Goal: Check status: Check status

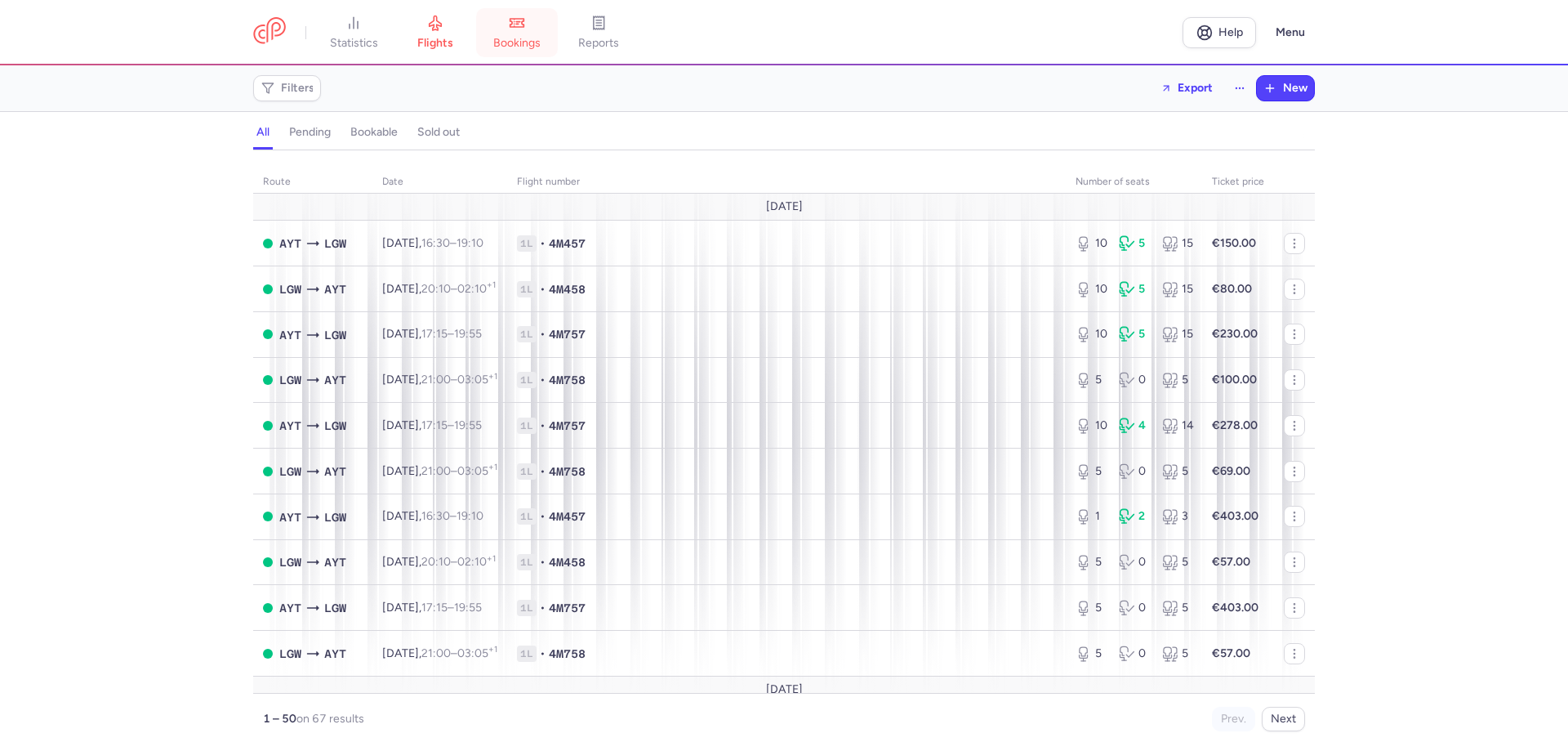
click at [514, 46] on span "bookings" at bounding box center [517, 44] width 47 height 15
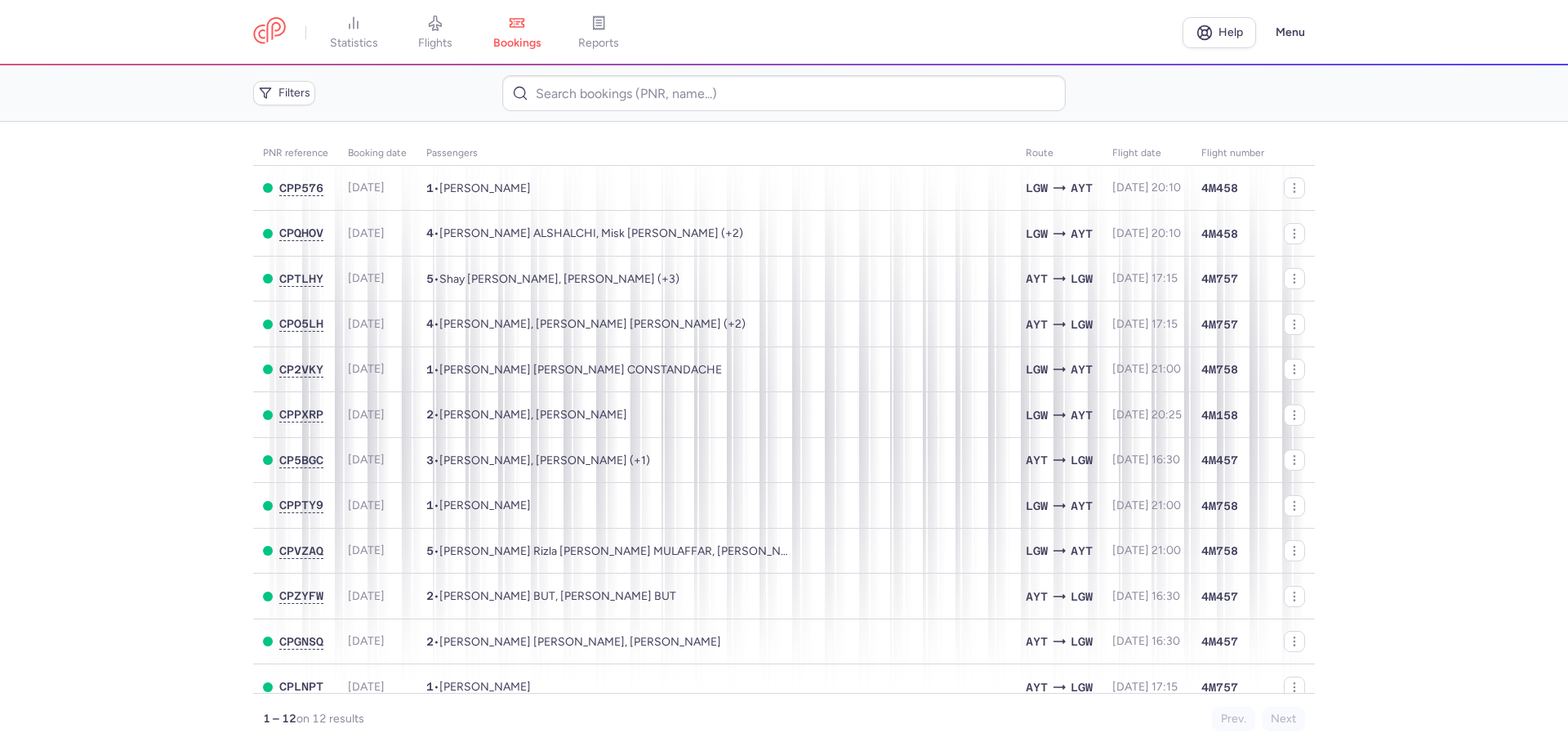
click at [1435, 463] on main "PNR reference Booking date Passengers Route flight date Flight number CPP576 [D…" at bounding box center [784, 436] width 1568 height 629
click at [1409, 423] on main "PNR reference Booking date Passengers Route flight date Flight number CPP576 [D…" at bounding box center [784, 436] width 1568 height 629
click at [591, 38] on span "reports" at bounding box center [598, 44] width 41 height 15
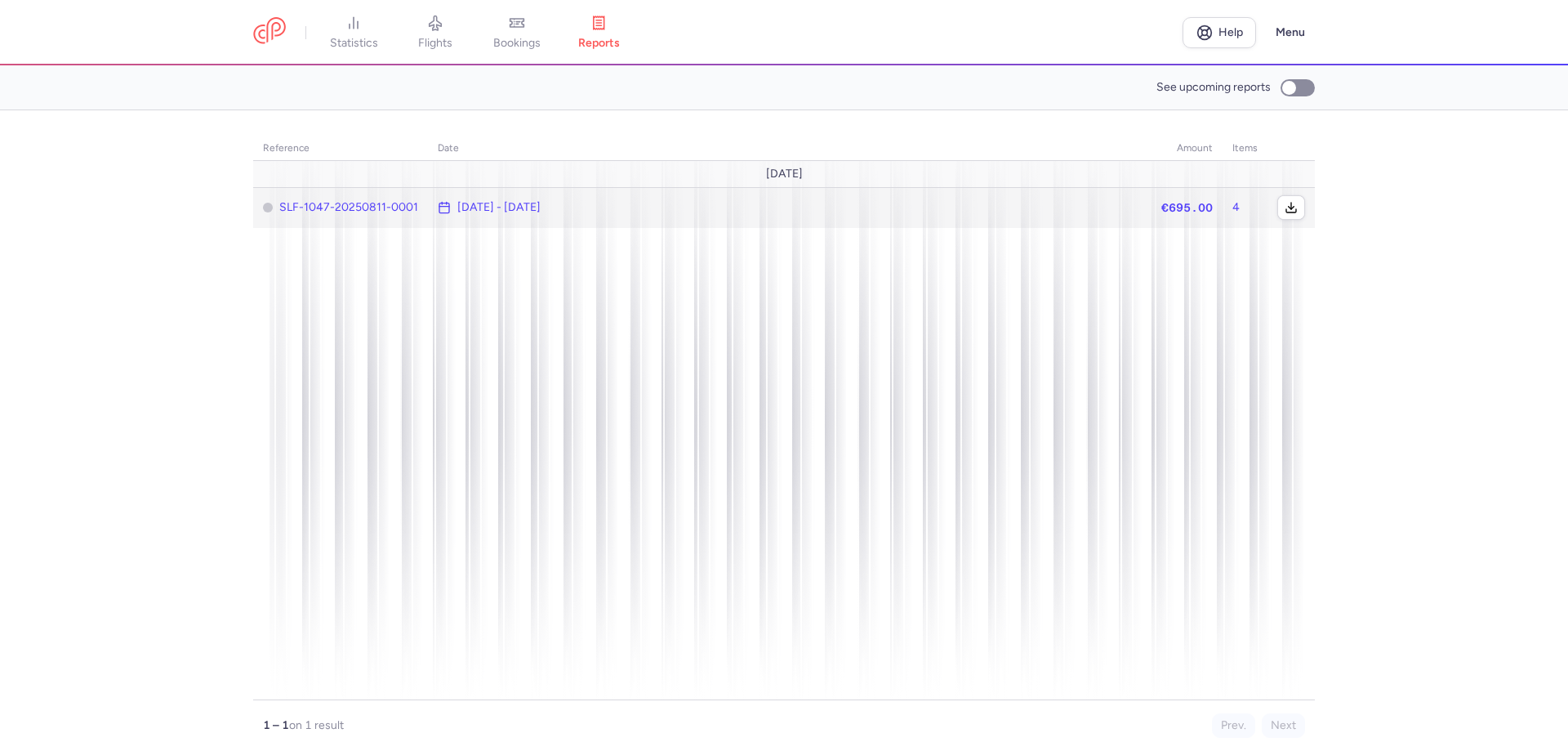
click at [501, 211] on time "[DATE] - [DATE]" at bounding box center [498, 207] width 83 height 13
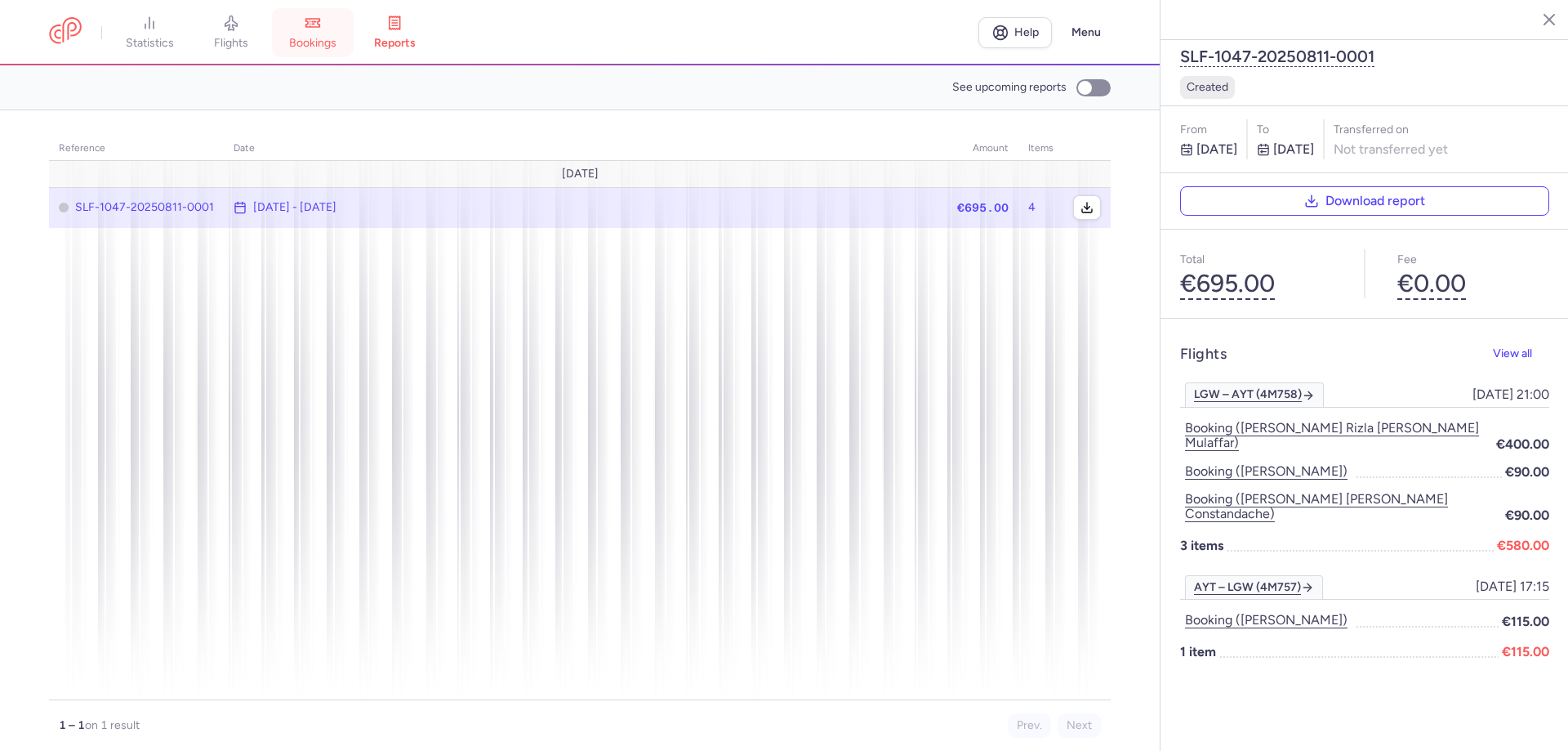
click at [343, 29] on link "bookings" at bounding box center [312, 33] width 81 height 36
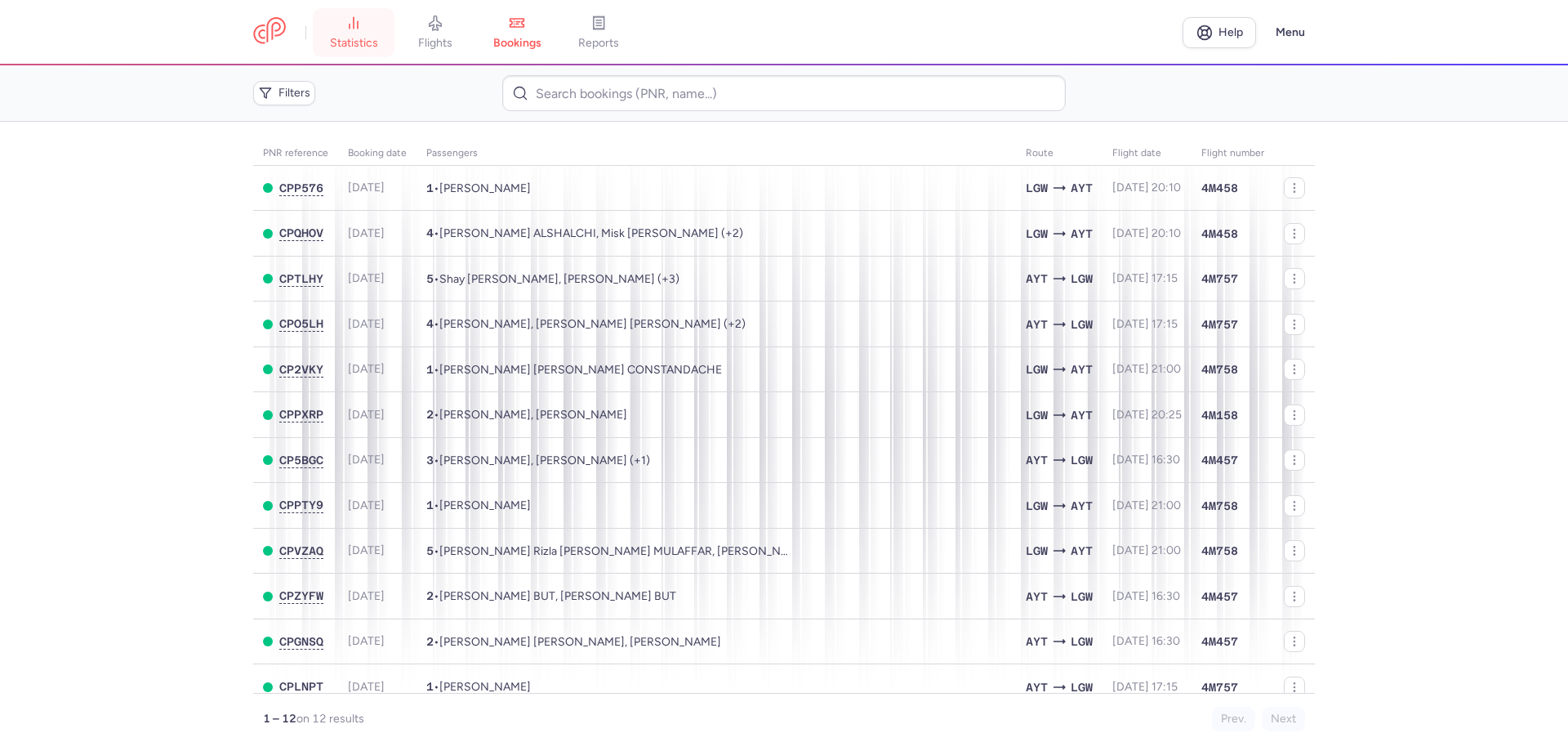
click at [355, 32] on link "statistics" at bounding box center [353, 33] width 81 height 36
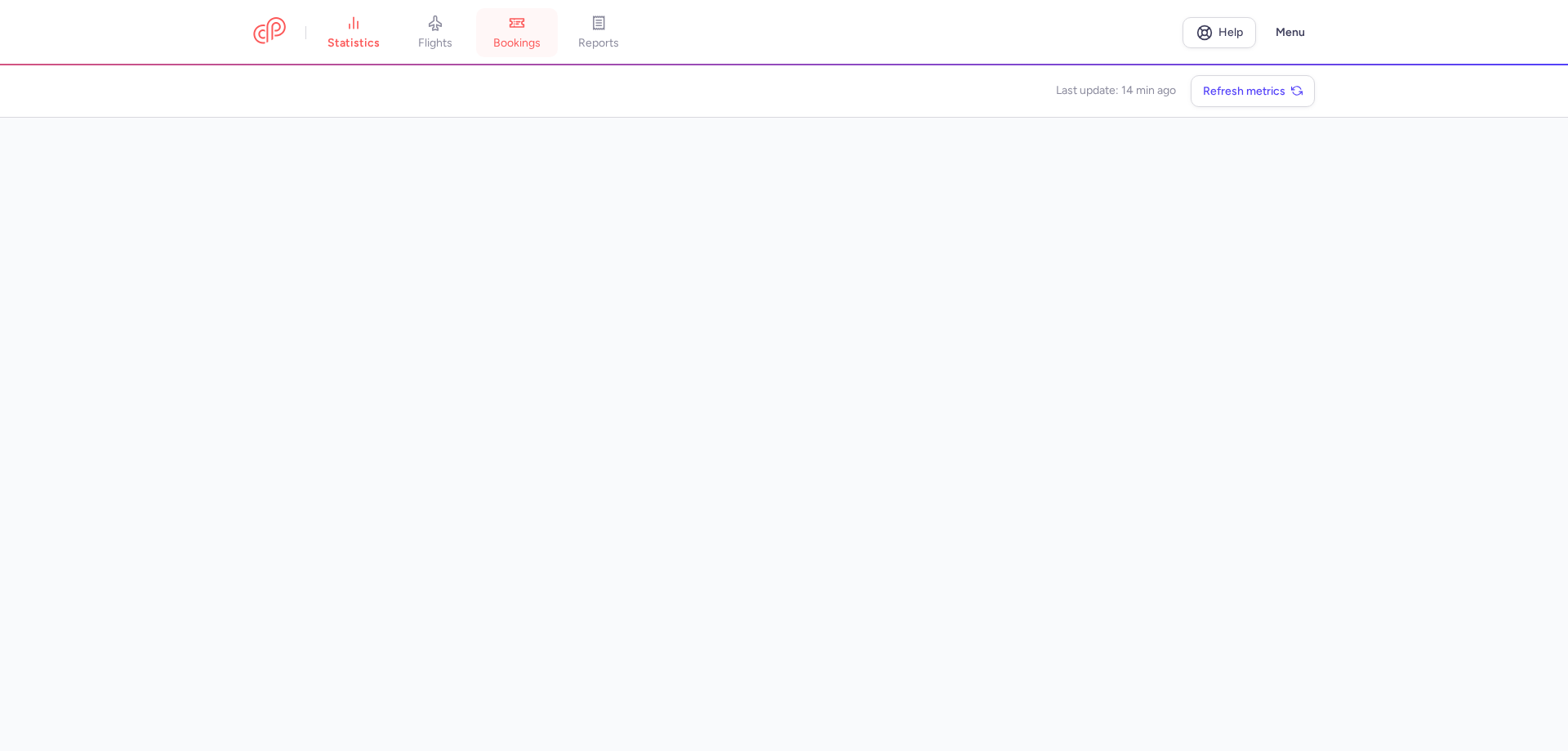
click at [488, 39] on link "bookings" at bounding box center [517, 33] width 81 height 36
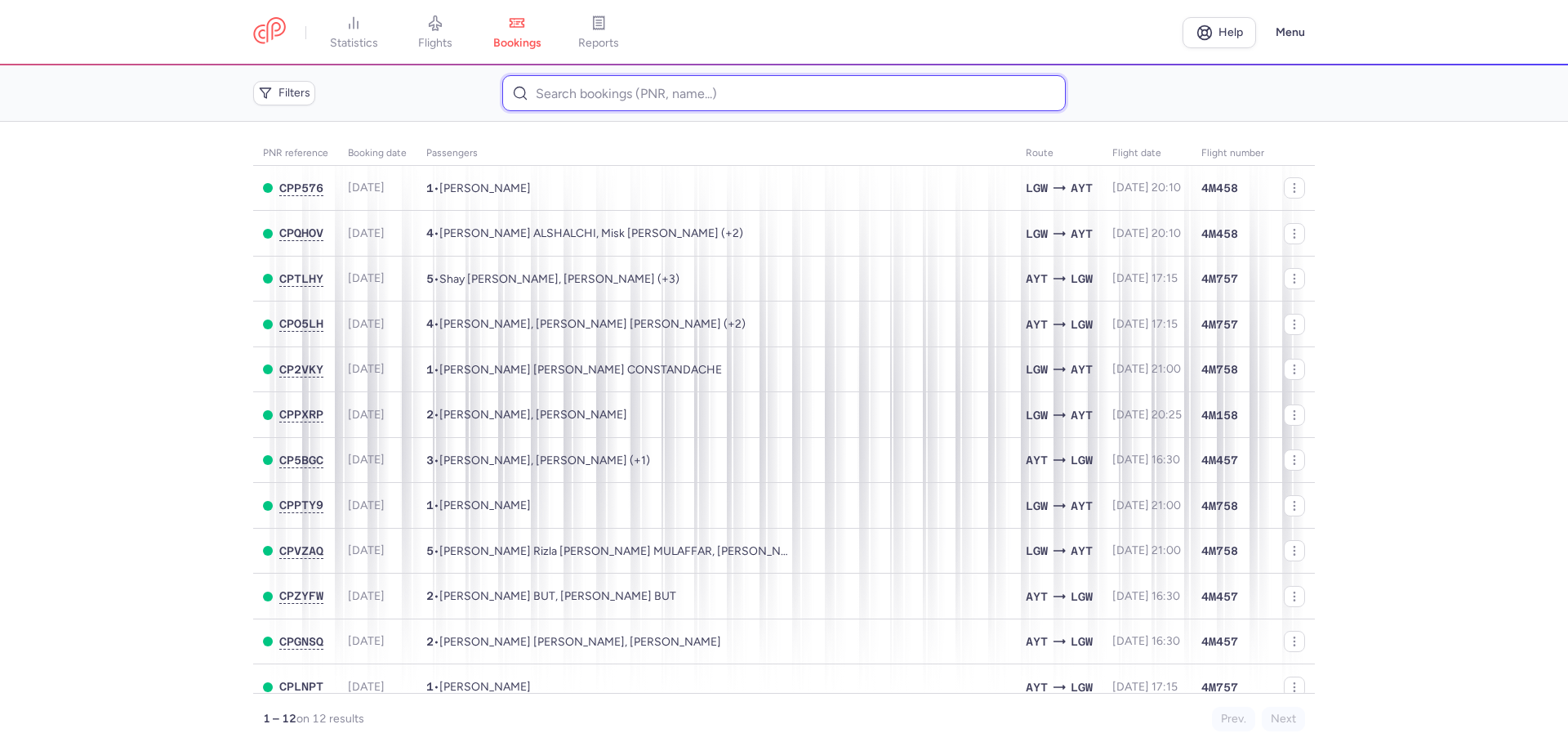
click at [570, 86] on input at bounding box center [784, 93] width 563 height 36
paste input "CPTLHY"
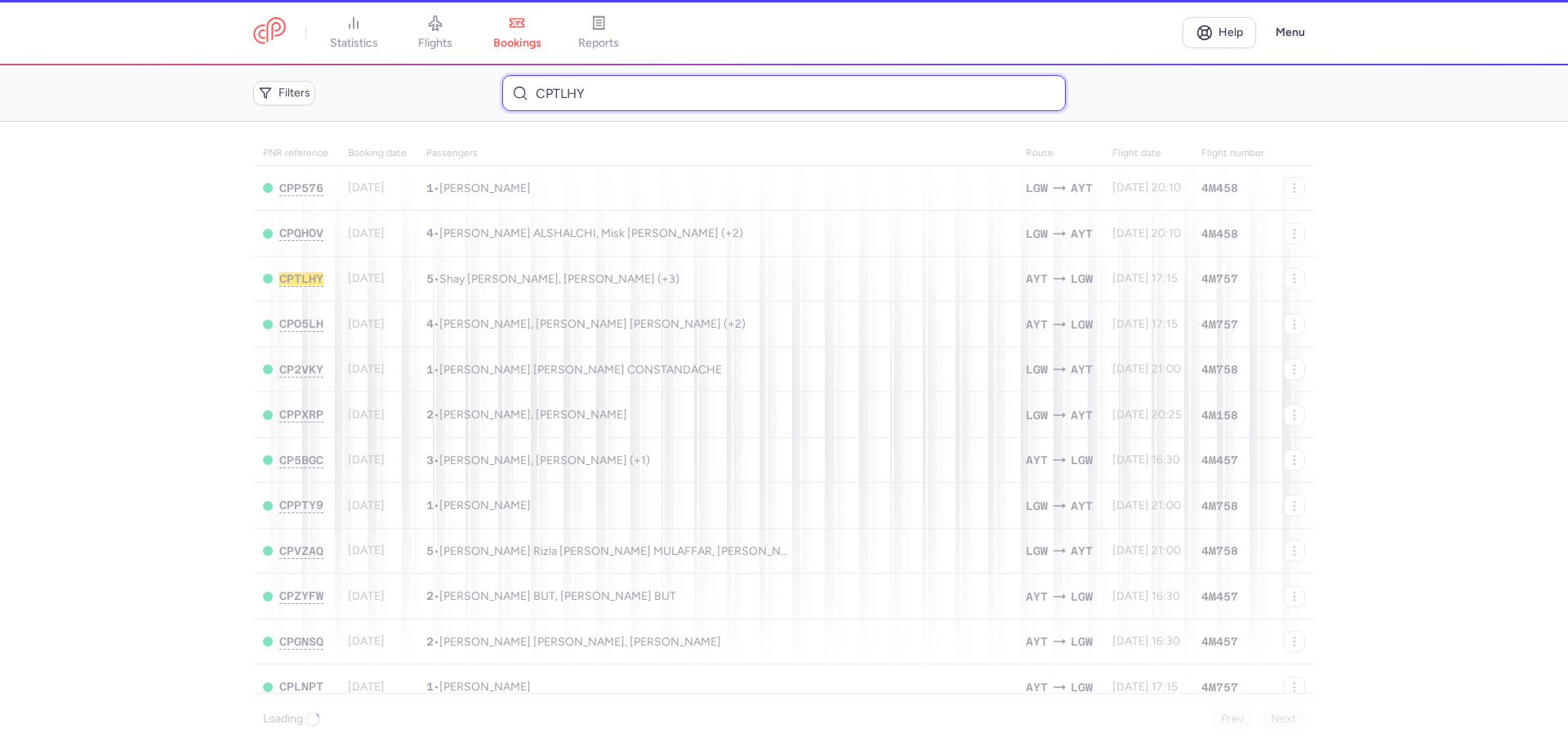
type input "CPTLHY"
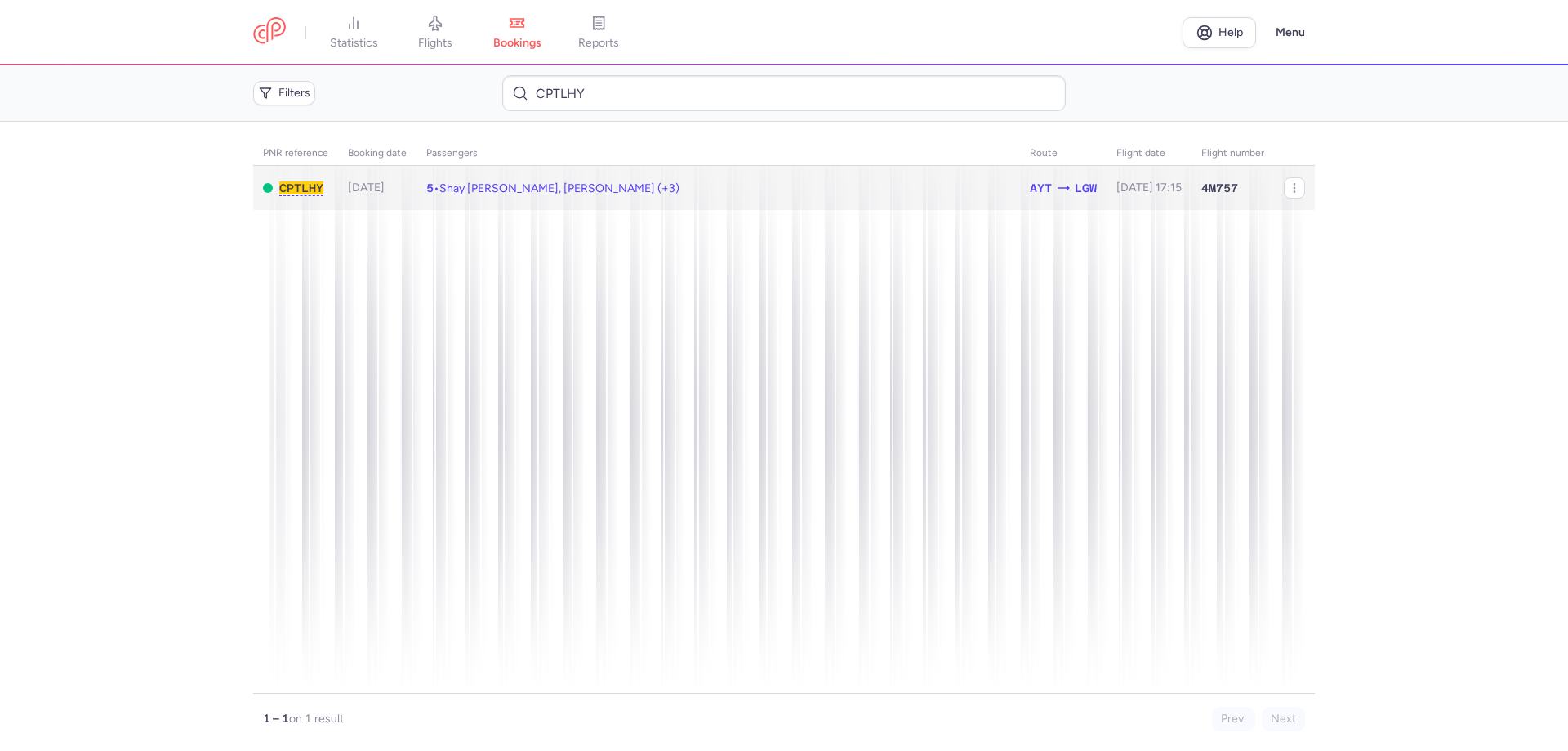
click at [1107, 201] on td "5 • Shay [PERSON_NAME], [PERSON_NAME] (+3)" at bounding box center [1149, 189] width 85 height 45
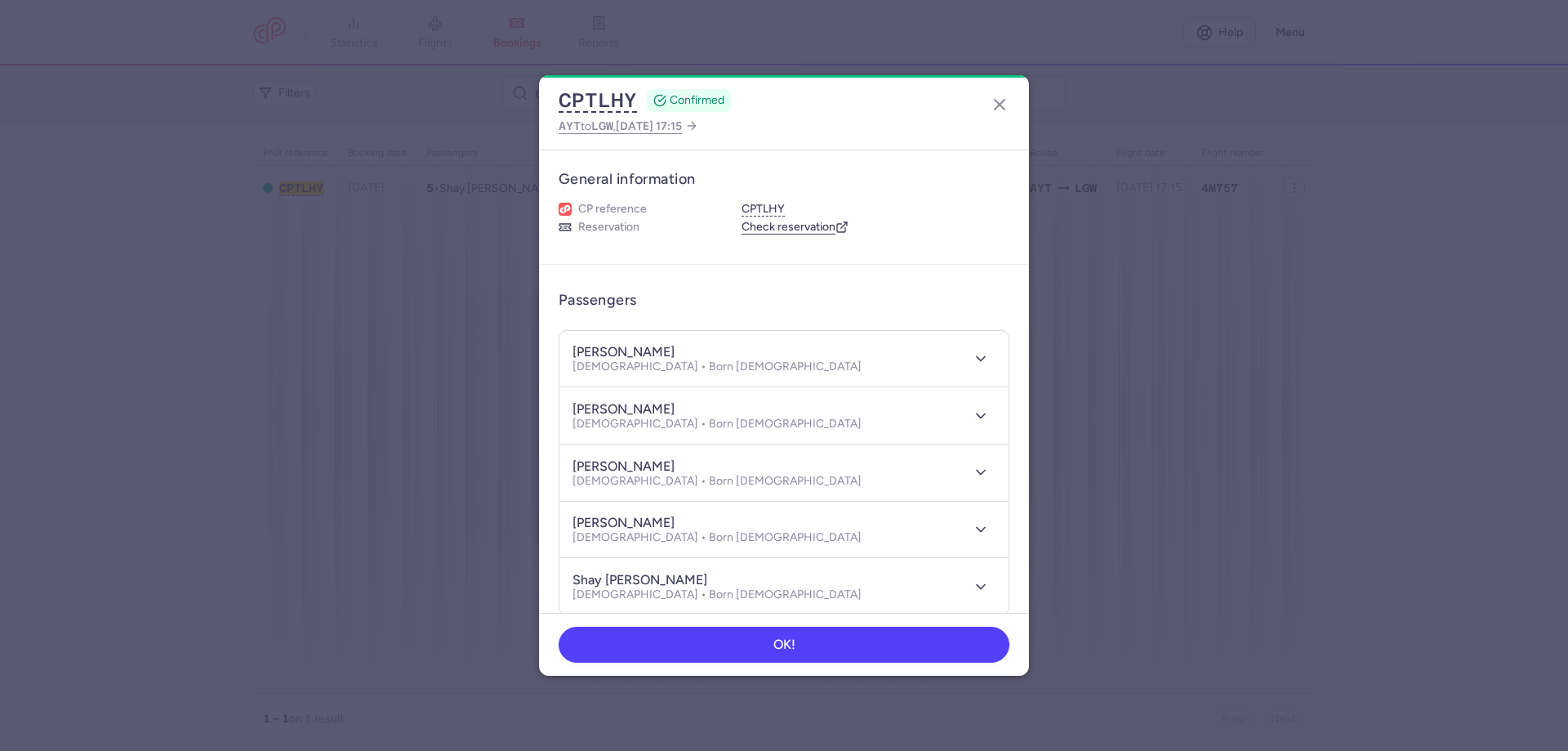
scroll to position [430, 0]
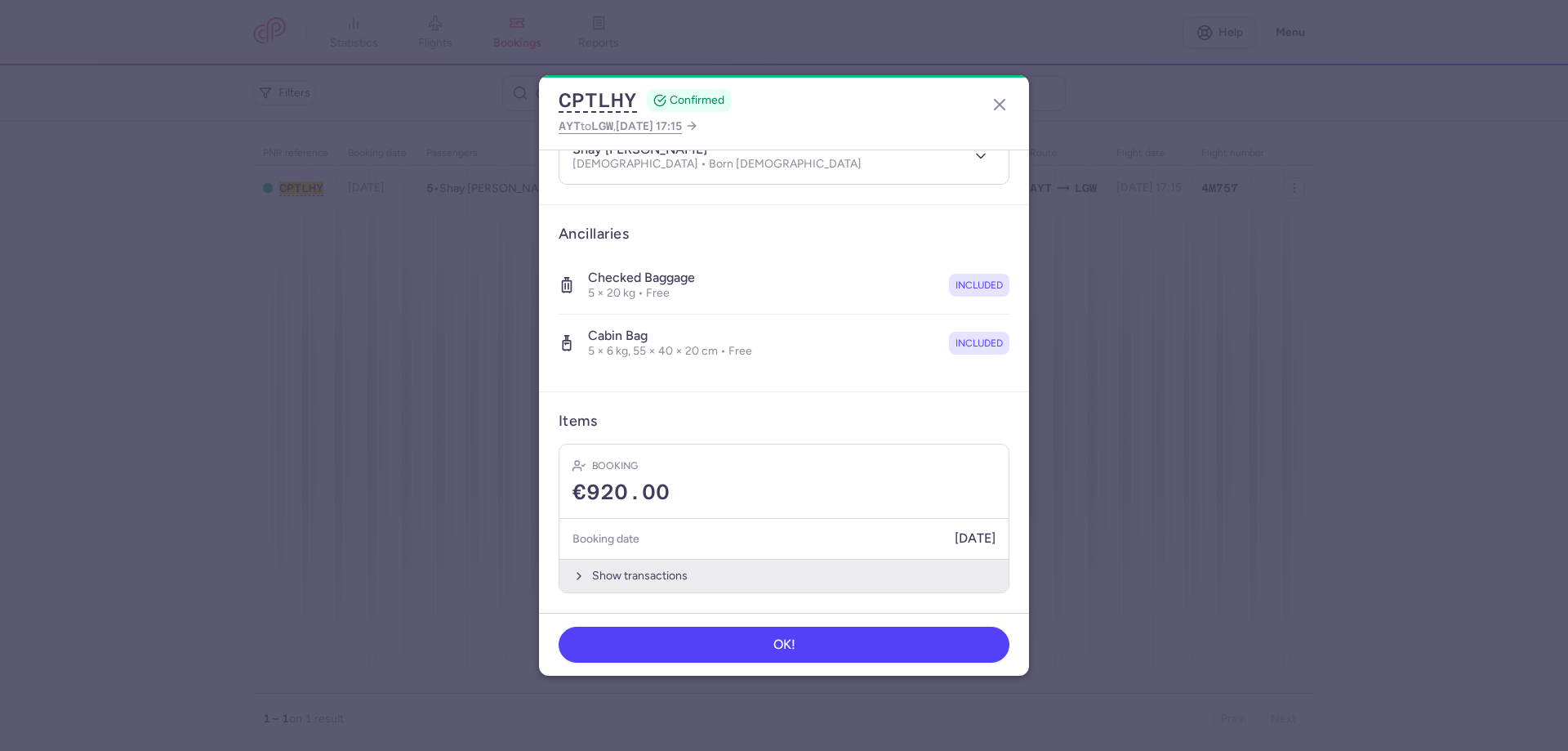
click at [698, 562] on article "Booking €920.00 Booking date [DATE] Show transactions" at bounding box center [784, 519] width 449 height 148
click at [690, 581] on button "Show transactions" at bounding box center [784, 576] width 449 height 34
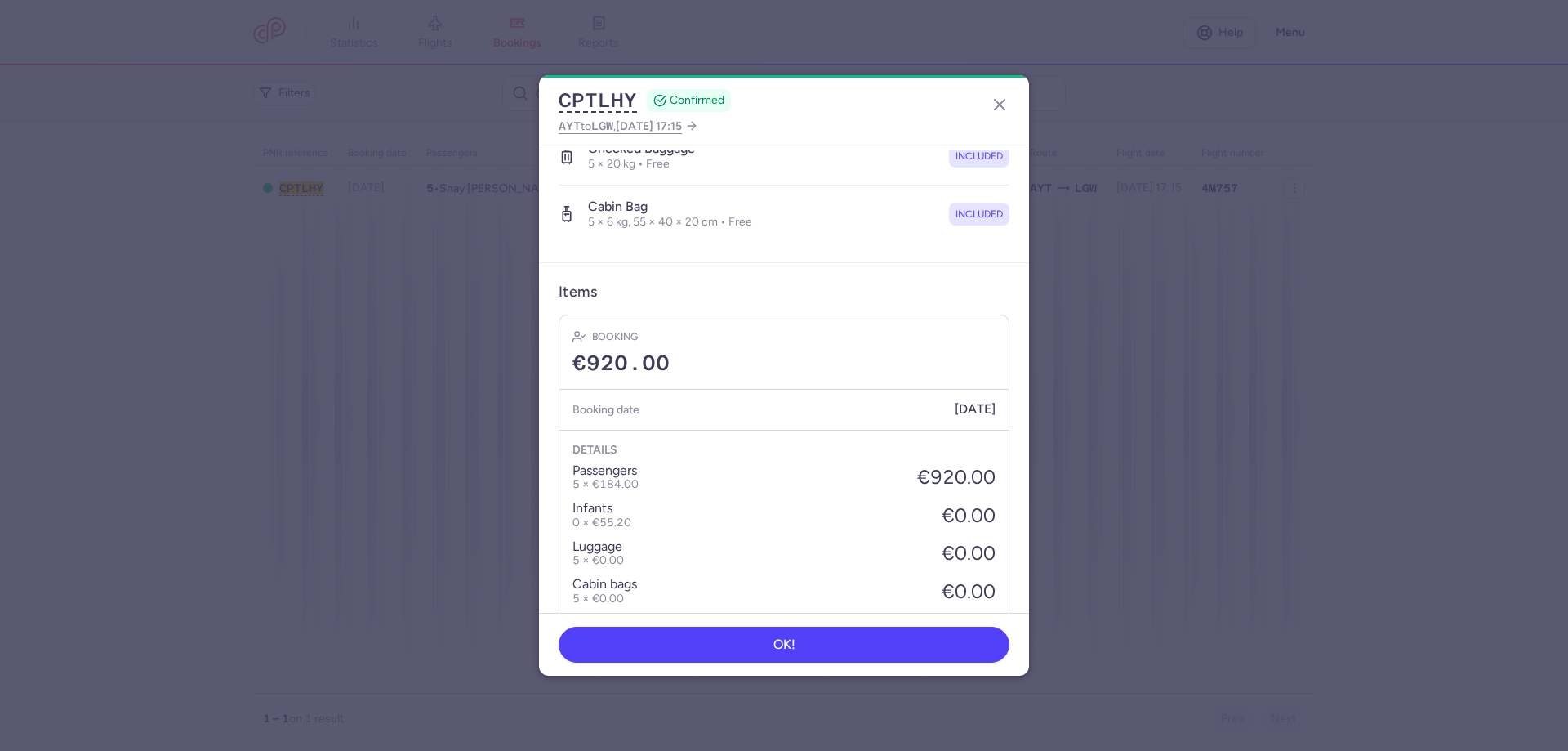
scroll to position [681, 0]
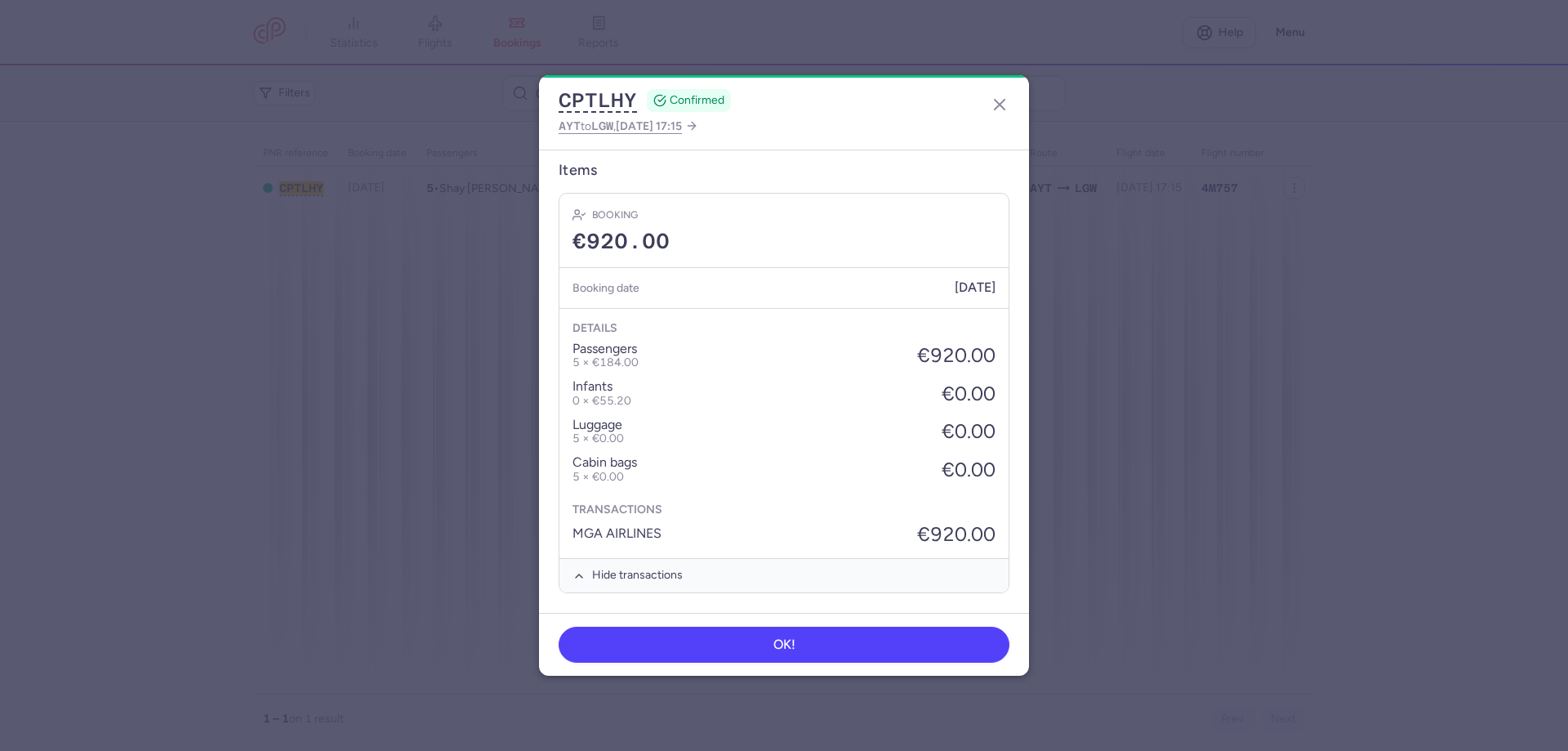
click at [739, 311] on div "Details passengers 5 × €184.00 €920.00 infants 0 × €55.20 €0.00 luggage 5 × €0.…" at bounding box center [784, 433] width 449 height 251
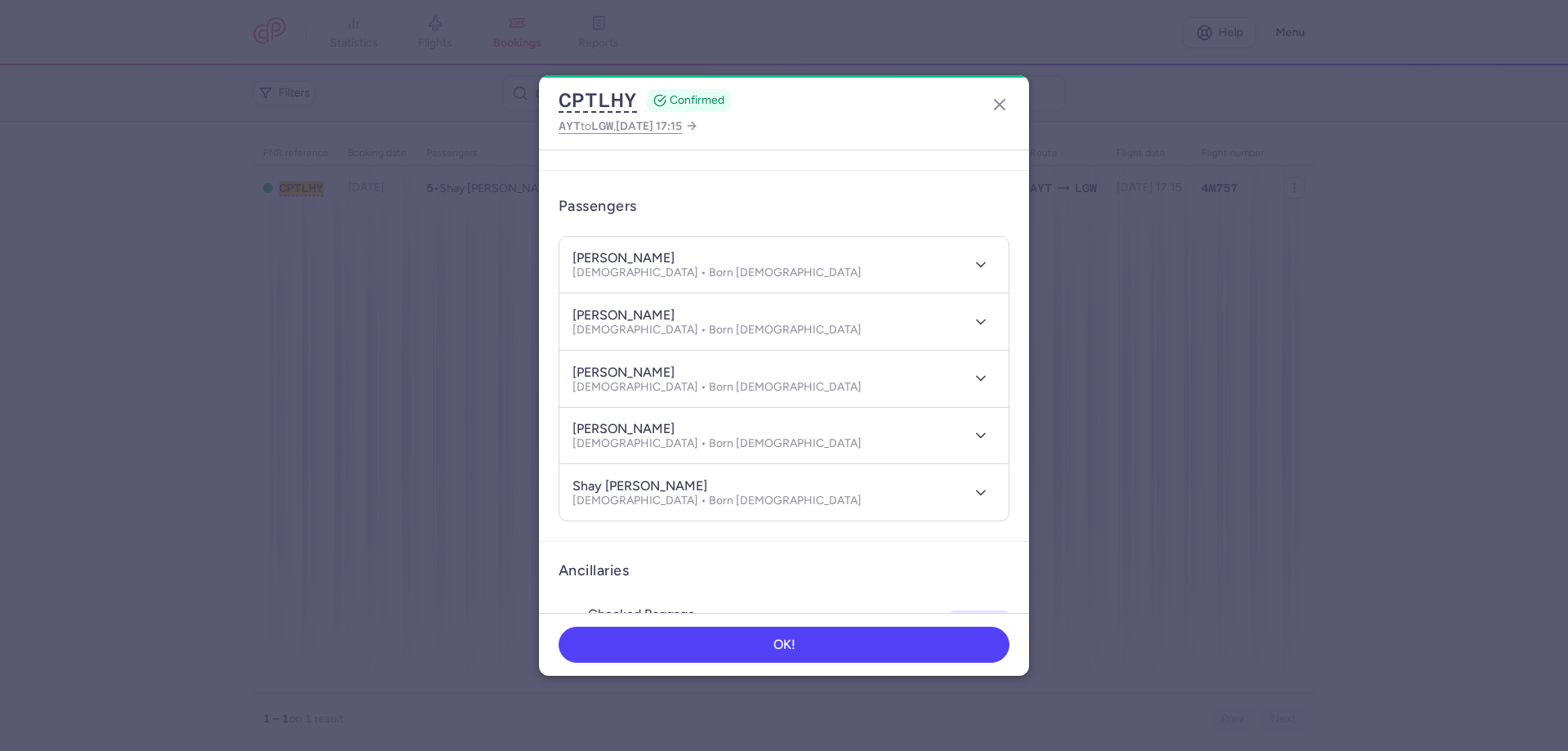
scroll to position [0, 0]
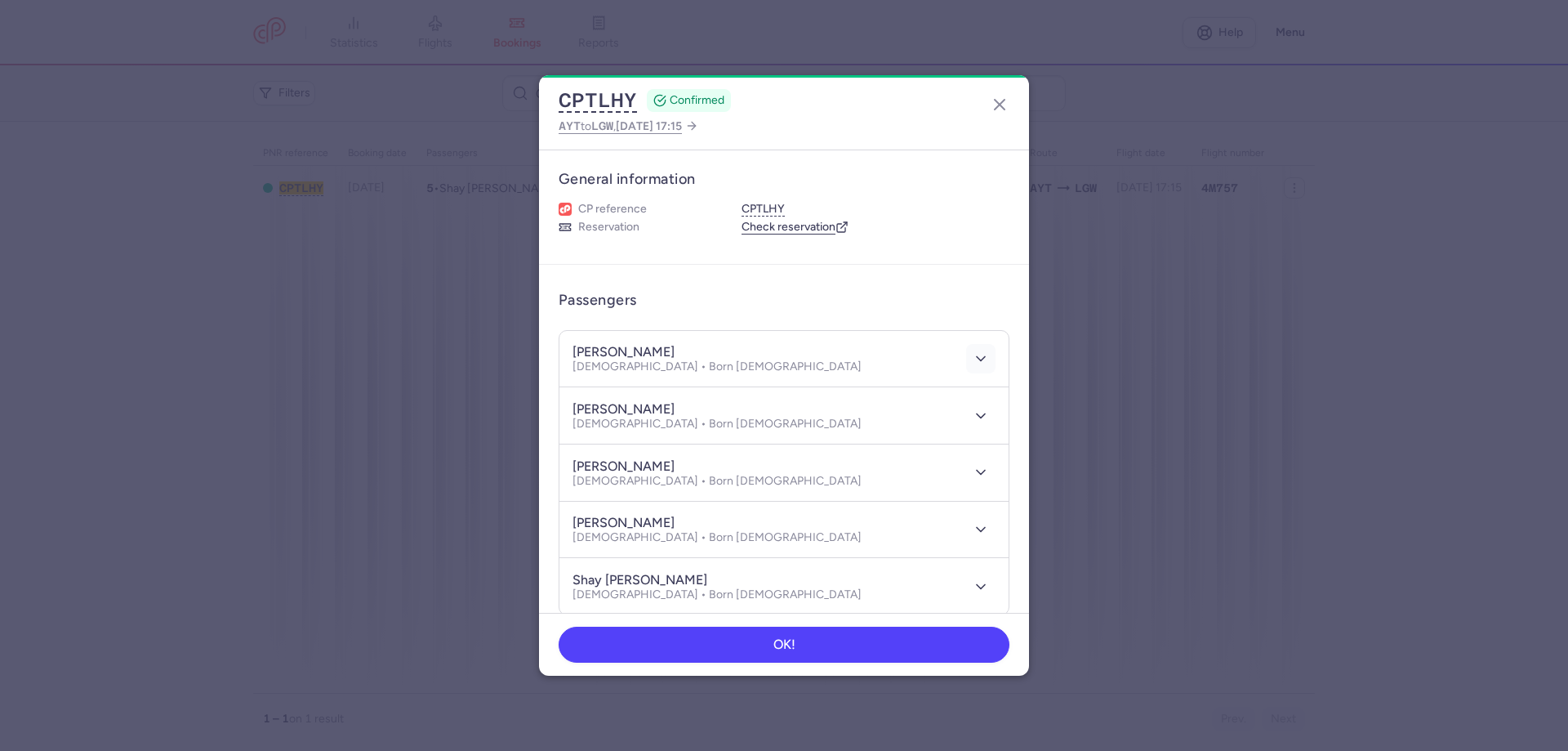
click at [973, 355] on icon "button" at bounding box center [981, 358] width 16 height 16
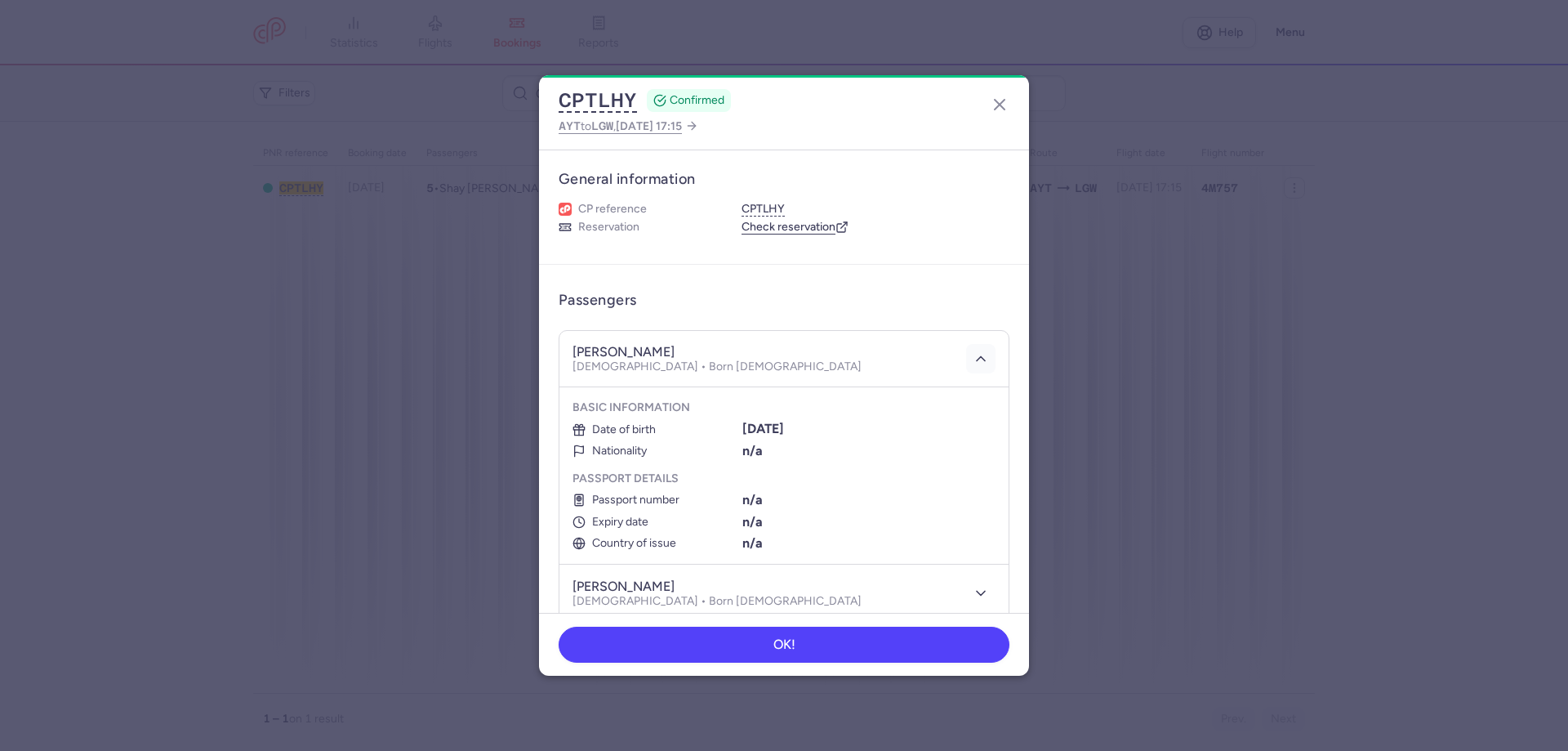
click at [973, 356] on icon "button" at bounding box center [981, 358] width 16 height 16
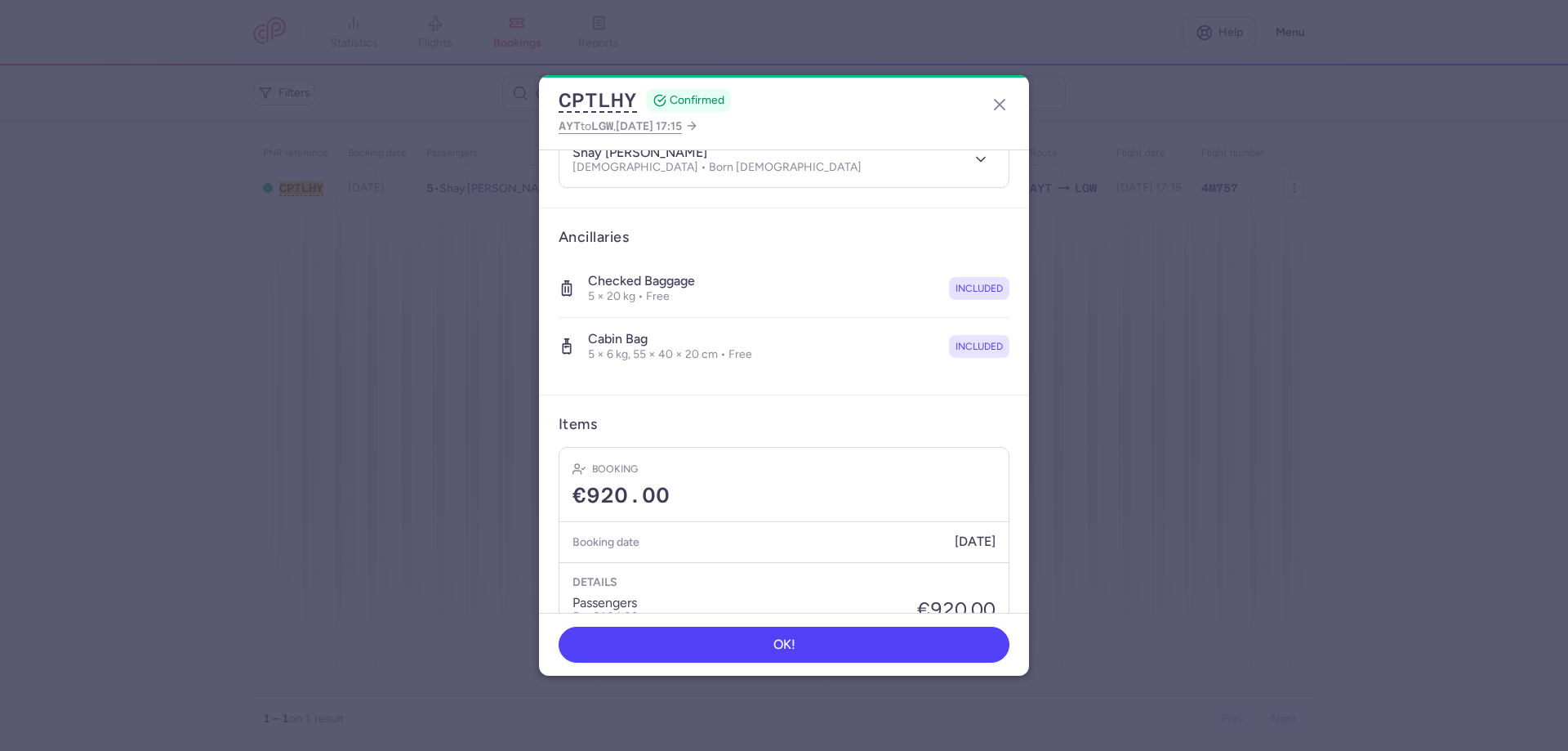
scroll to position [571, 0]
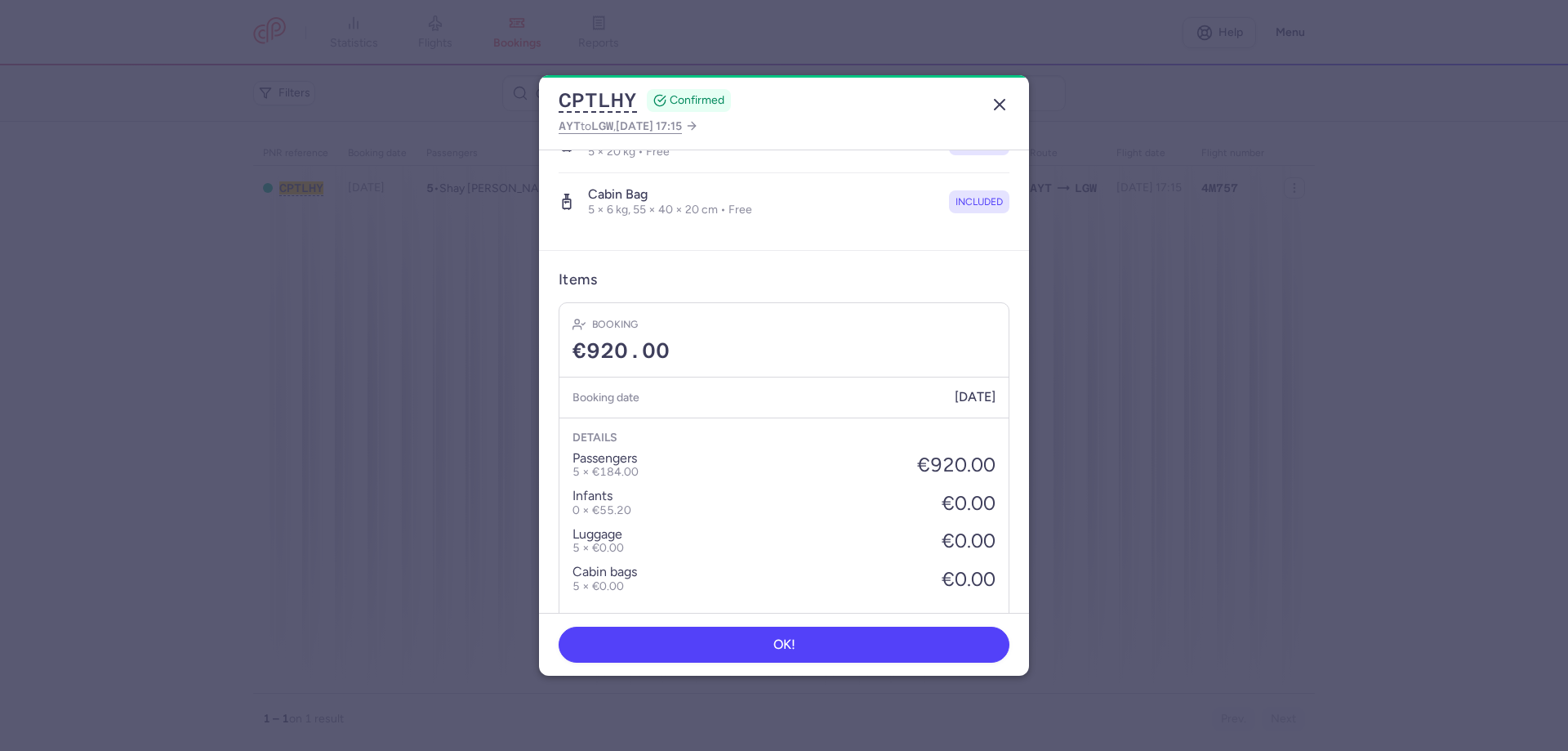
click at [995, 108] on icon "button" at bounding box center [999, 104] width 19 height 19
